Goal: Navigation & Orientation: Find specific page/section

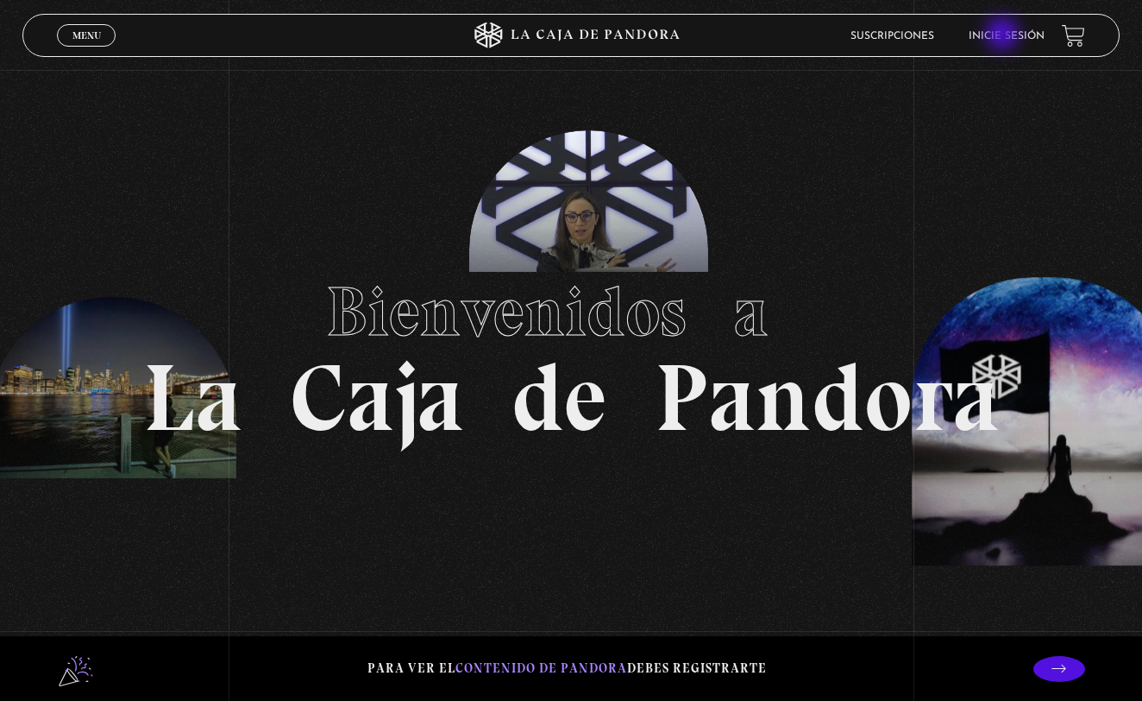
click at [1004, 35] on link "Inicie sesión" at bounding box center [1007, 36] width 76 height 10
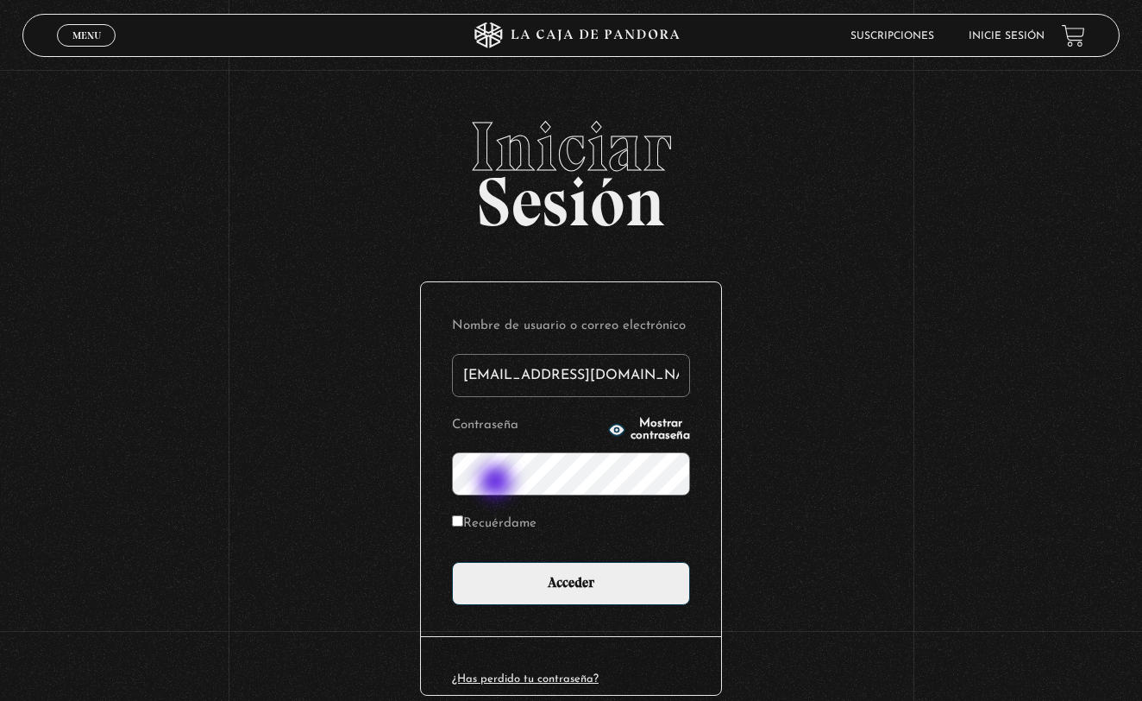
type input "[EMAIL_ADDRESS][DOMAIN_NAME]"
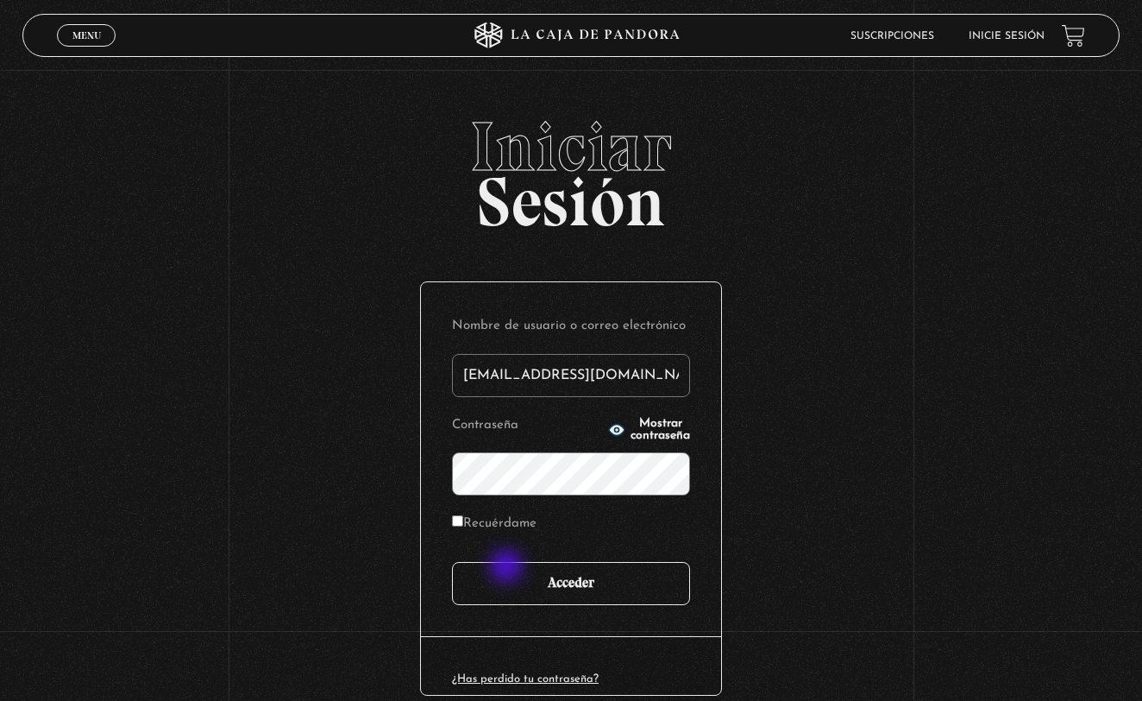
click at [512, 581] on input "Acceder" at bounding box center [571, 583] width 238 height 43
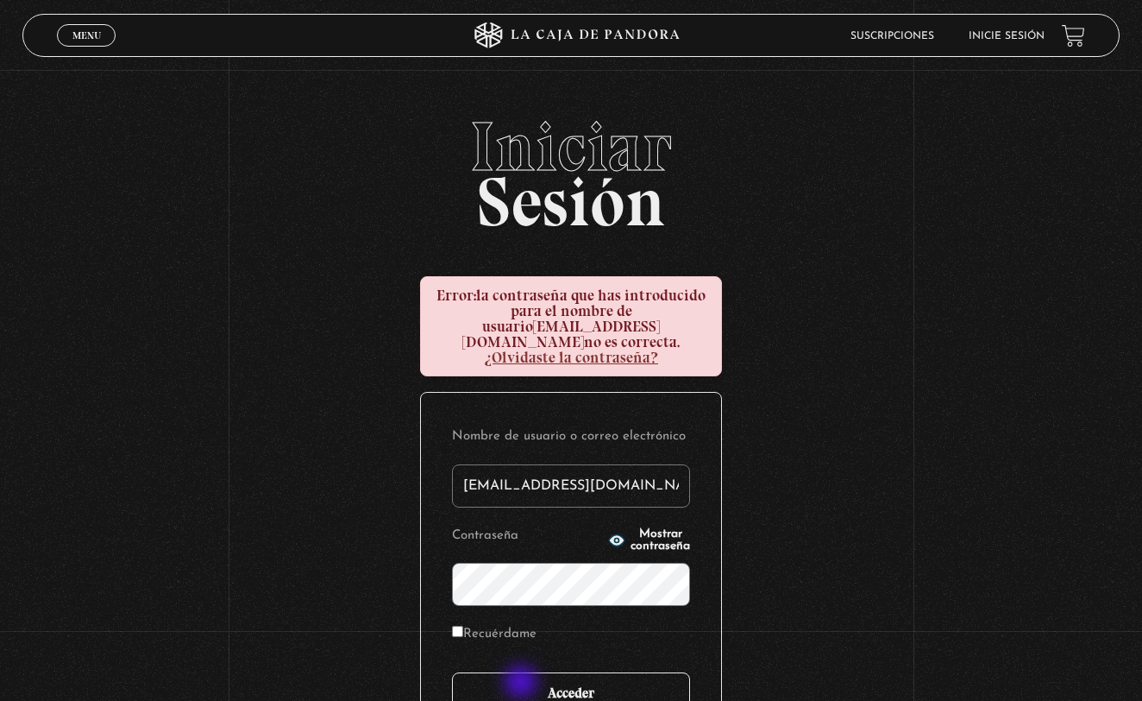
click at [523, 683] on input "Acceder" at bounding box center [571, 693] width 238 height 43
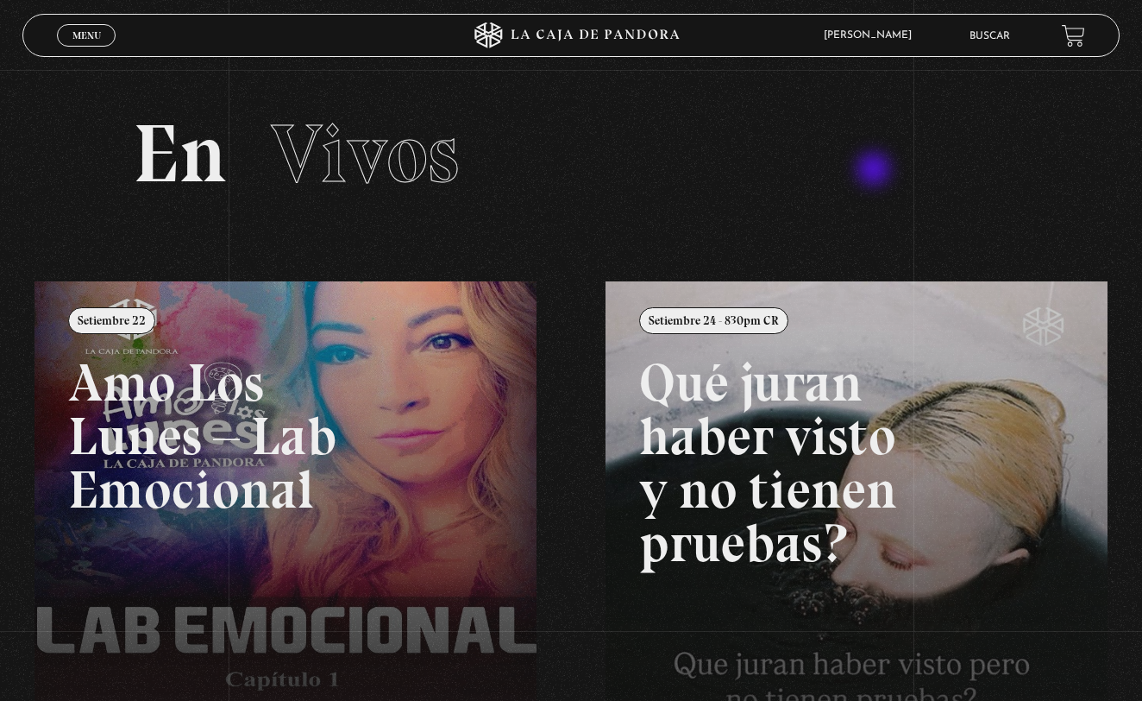
click at [876, 171] on h2 "En Vivos" at bounding box center [571, 154] width 877 height 82
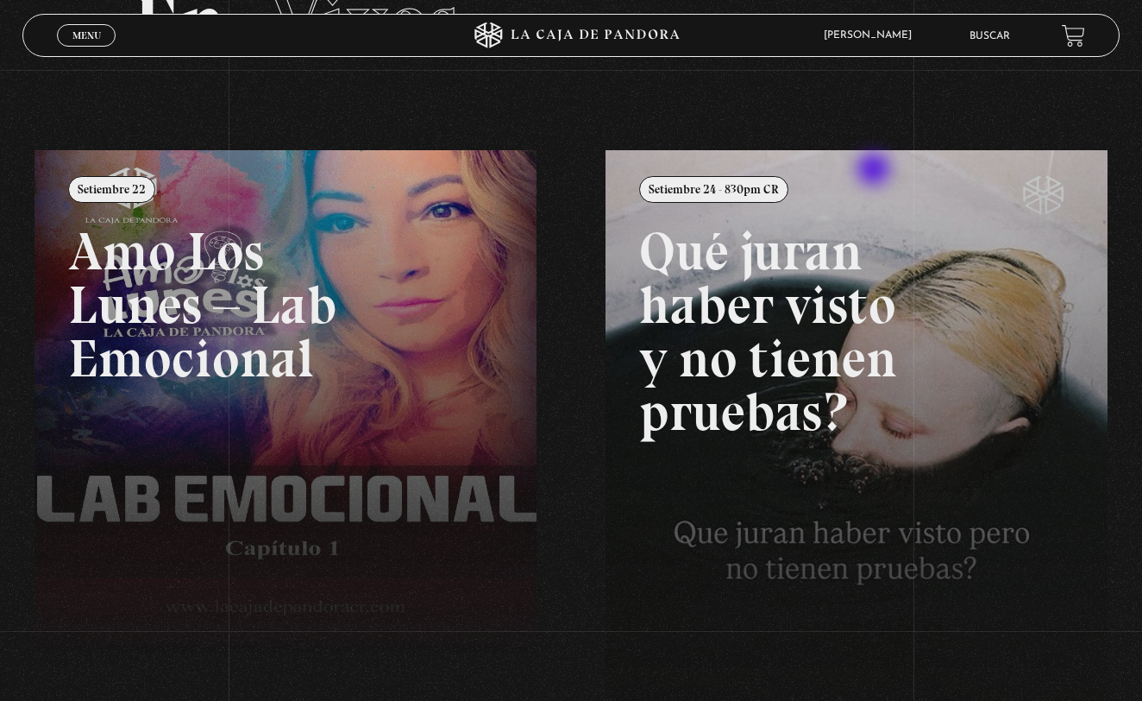
scroll to position [133, 0]
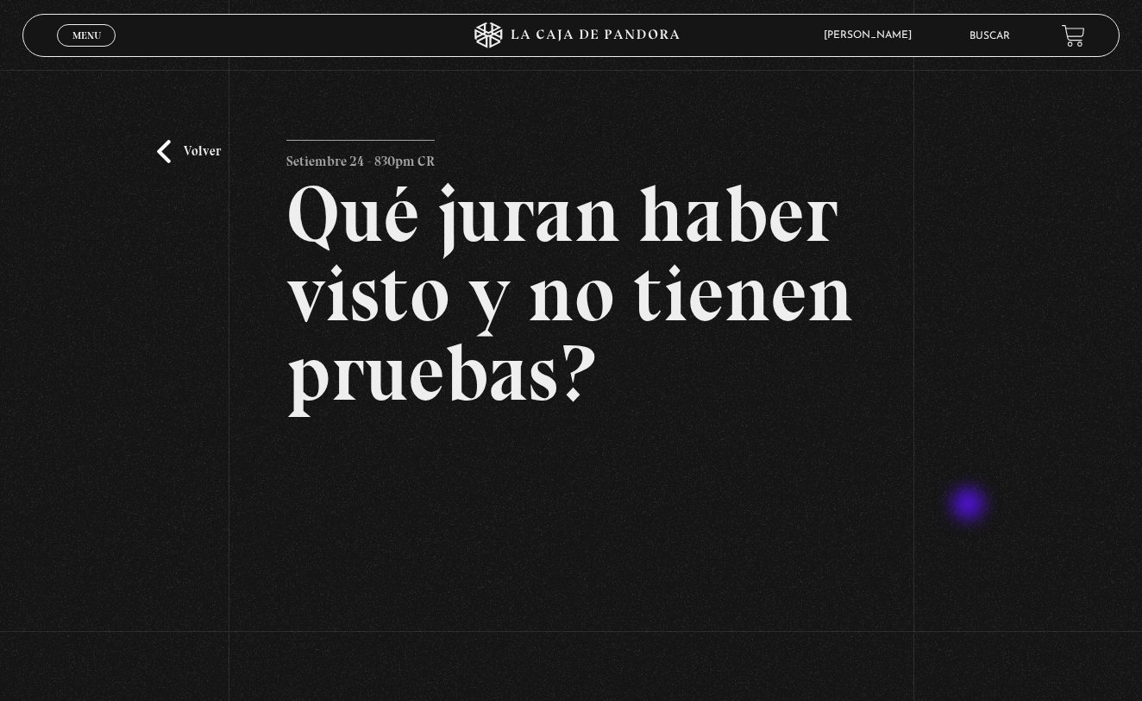
click at [971, 506] on div "Volver Setiembre 24 - 830pm CR Qué juran haber visto y no tienen pruebas?" at bounding box center [571, 432] width 1142 height 724
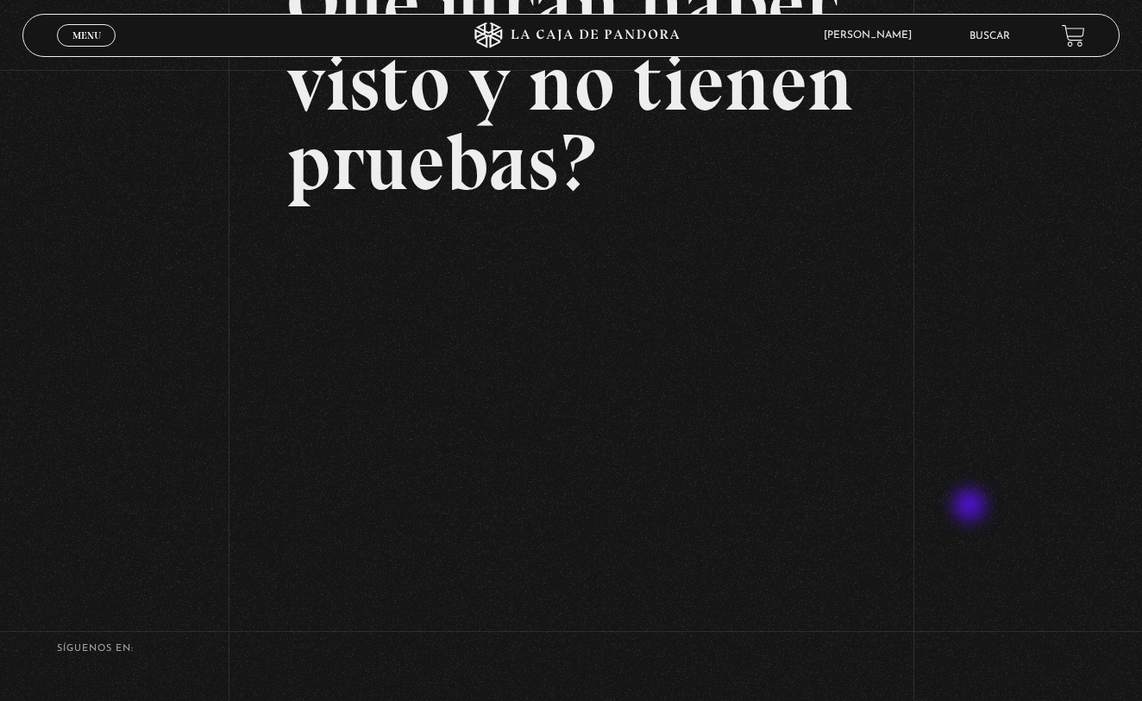
scroll to position [223, 0]
